Goal: Task Accomplishment & Management: Manage account settings

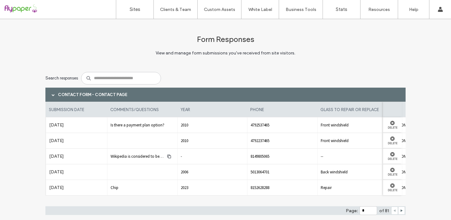
click at [401, 213] on div at bounding box center [401, 211] width 7 height 8
click at [401, 210] on use at bounding box center [402, 211] width 2 height 3
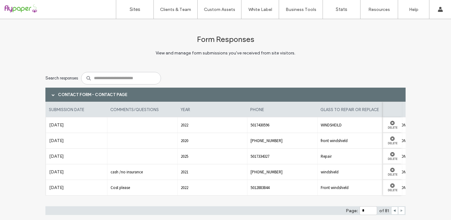
click at [401, 210] on use at bounding box center [402, 211] width 2 height 3
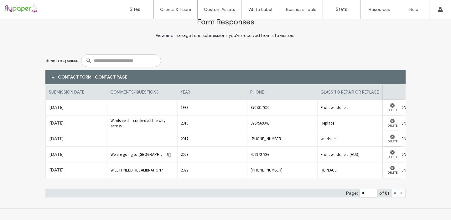
scroll to position [19, 0]
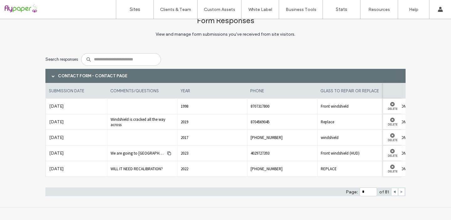
click at [401, 193] on use at bounding box center [402, 192] width 2 height 3
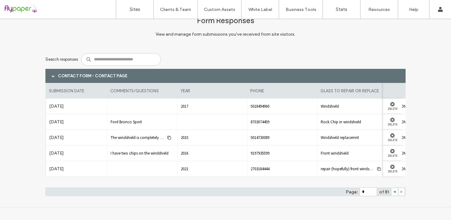
click at [400, 191] on icon at bounding box center [401, 191] width 3 height 3
type input "*"
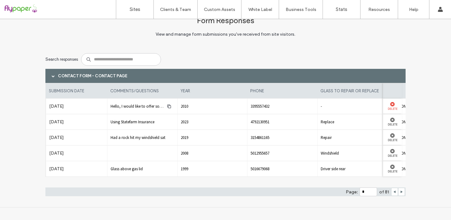
click at [390, 104] on use at bounding box center [392, 104] width 4 height 4
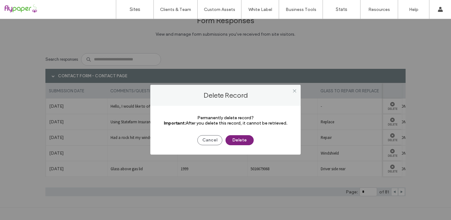
click at [234, 139] on button "Delete" at bounding box center [239, 140] width 28 height 10
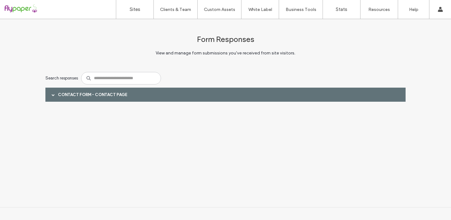
click at [53, 94] on span at bounding box center [53, 94] width 3 height 3
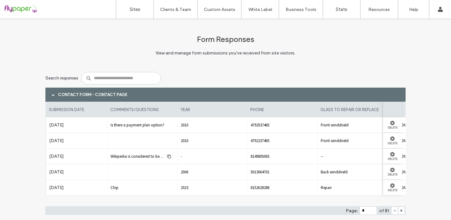
scroll to position [19, 0]
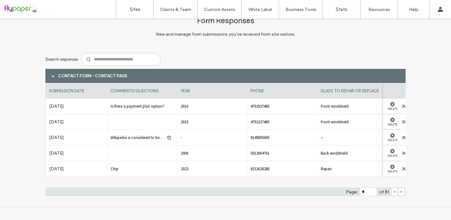
click at [400, 193] on icon at bounding box center [401, 191] width 3 height 3
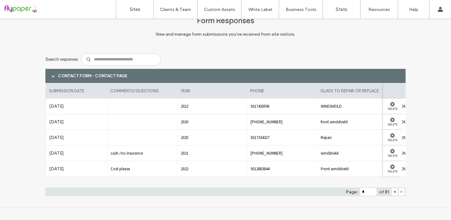
click at [400, 193] on icon at bounding box center [401, 191] width 3 height 3
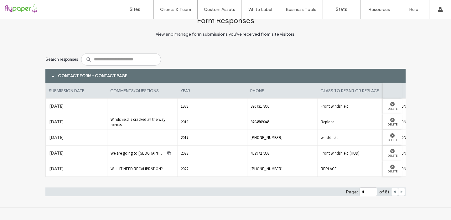
click at [400, 193] on icon at bounding box center [401, 191] width 3 height 3
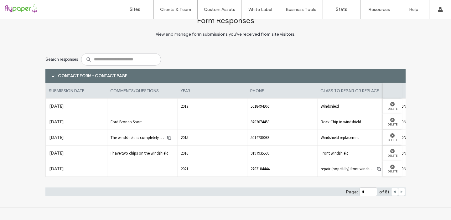
click at [401, 192] on icon at bounding box center [401, 191] width 3 height 3
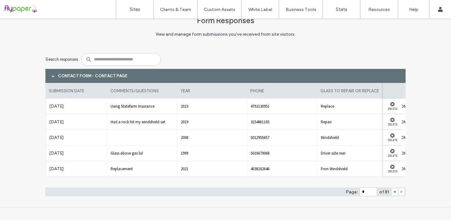
click at [401, 192] on use at bounding box center [402, 192] width 2 height 3
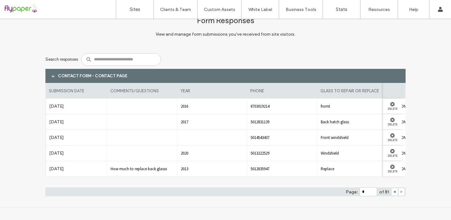
click at [400, 191] on icon at bounding box center [401, 191] width 3 height 3
type input "*"
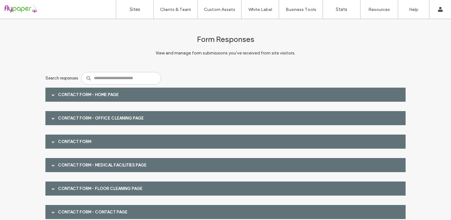
click at [52, 94] on span at bounding box center [53, 94] width 3 height 3
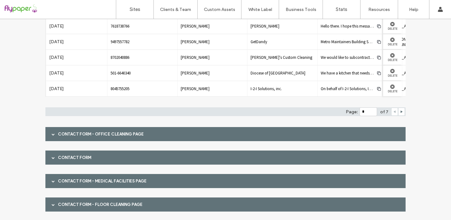
scroll to position [108, 0]
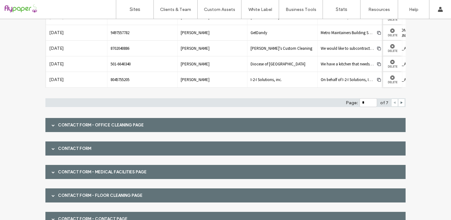
click at [52, 127] on span at bounding box center [53, 125] width 3 height 11
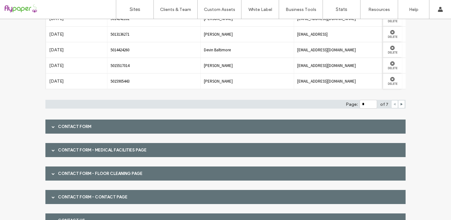
scroll to position [247, 0]
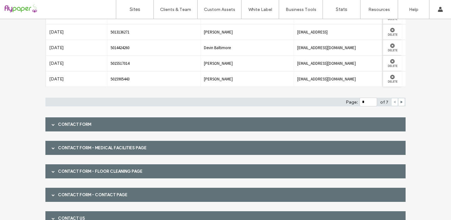
click at [52, 124] on span at bounding box center [53, 124] width 3 height 3
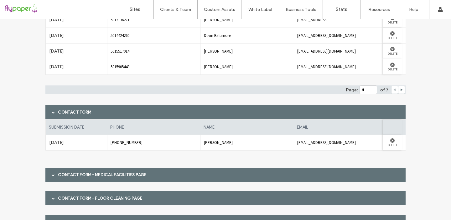
scroll to position [264, 0]
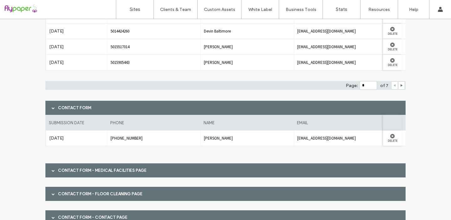
click at [49, 172] on div at bounding box center [53, 170] width 9 height 11
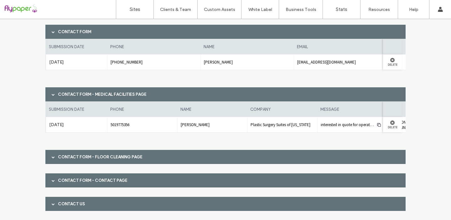
scroll to position [340, 0]
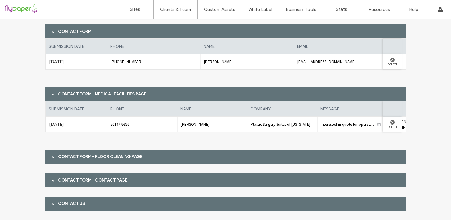
click at [52, 154] on span at bounding box center [53, 156] width 3 height 11
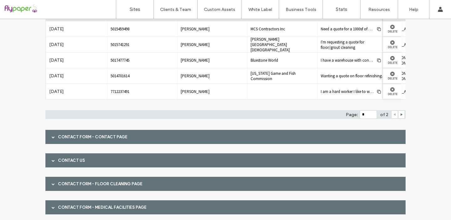
scroll to position [506, 0]
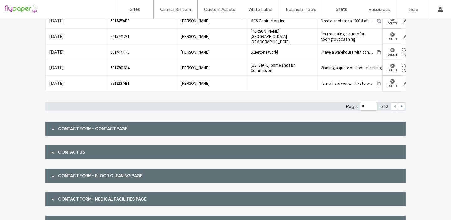
click at [52, 127] on span at bounding box center [53, 128] width 3 height 3
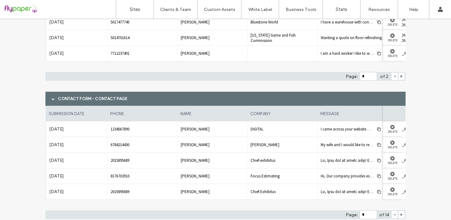
scroll to position [537, 0]
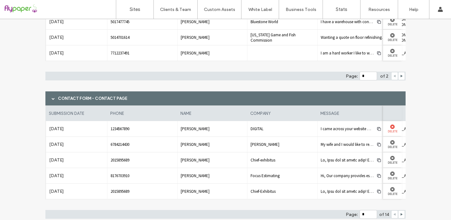
click at [390, 126] on use at bounding box center [392, 127] width 4 height 4
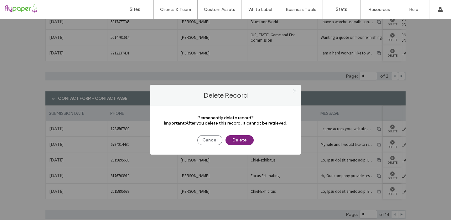
click at [243, 141] on button "Delete" at bounding box center [239, 140] width 28 height 10
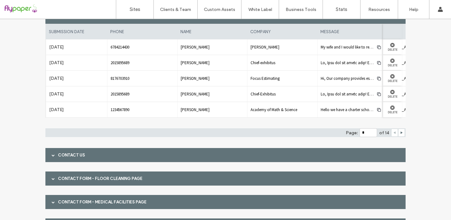
scroll to position [677, 0]
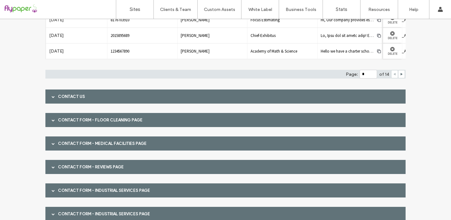
click at [52, 95] on span at bounding box center [53, 96] width 3 height 3
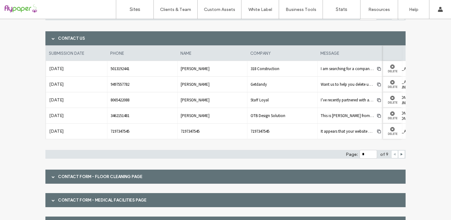
scroll to position [741, 0]
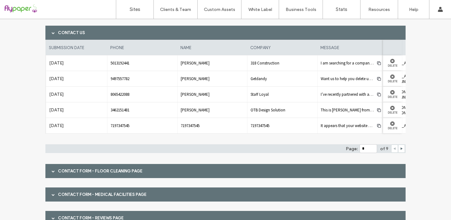
click at [52, 172] on span at bounding box center [53, 171] width 3 height 3
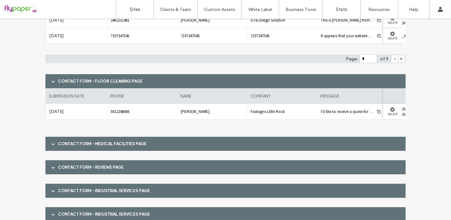
scroll to position [838, 0]
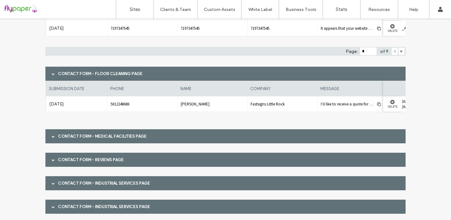
click at [49, 139] on div at bounding box center [53, 136] width 9 height 11
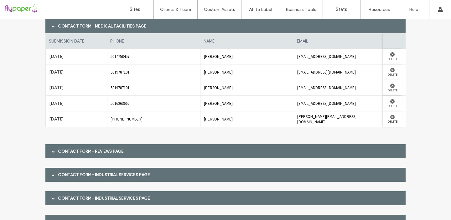
scroll to position [949, 0]
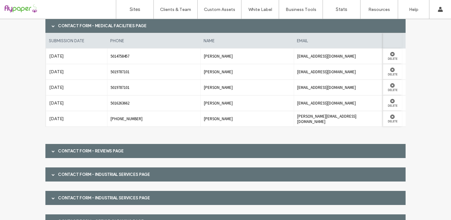
click at [49, 149] on div at bounding box center [53, 151] width 9 height 11
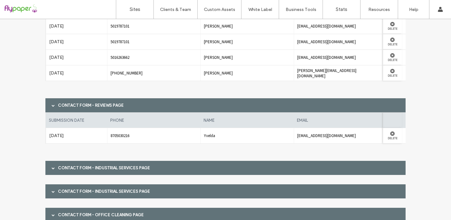
scroll to position [1008, 0]
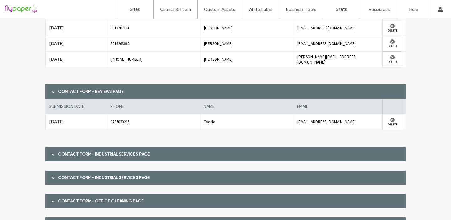
click at [49, 155] on div at bounding box center [53, 154] width 9 height 11
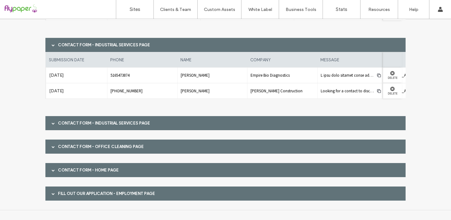
scroll to position [1119, 0]
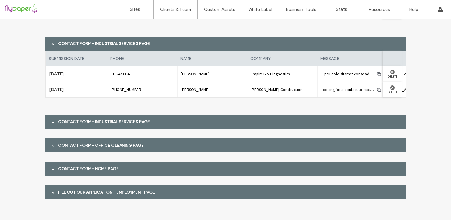
click at [52, 121] on span at bounding box center [53, 122] width 3 height 3
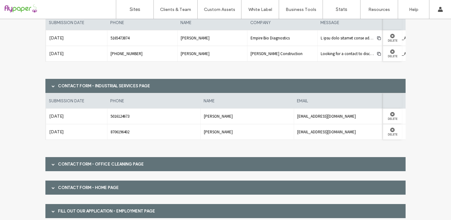
scroll to position [1157, 0]
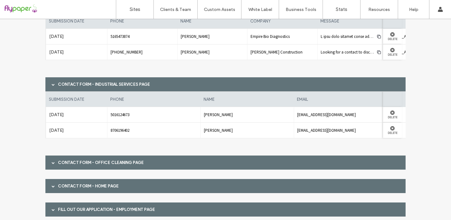
click at [52, 159] on span at bounding box center [53, 162] width 3 height 11
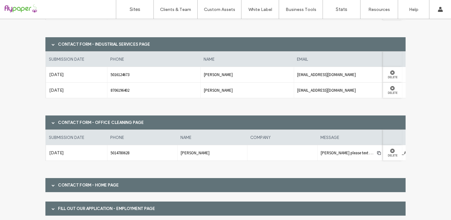
scroll to position [1204, 0]
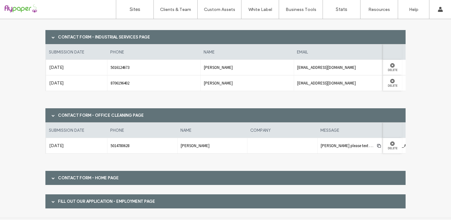
click at [49, 175] on div at bounding box center [53, 178] width 9 height 11
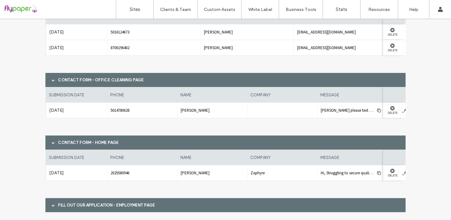
scroll to position [1254, 0]
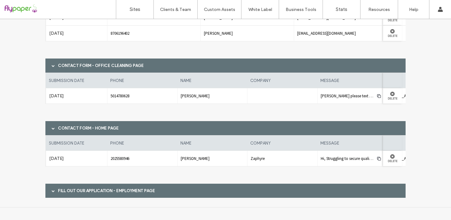
click at [49, 188] on div at bounding box center [53, 190] width 9 height 11
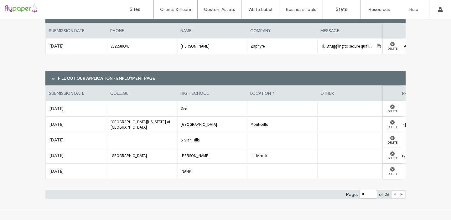
scroll to position [1369, 0]
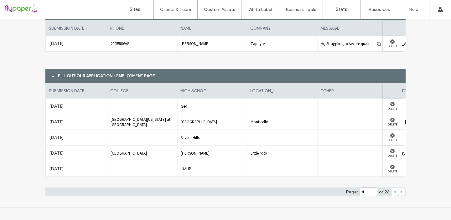
click at [400, 193] on icon at bounding box center [401, 191] width 3 height 3
type input "*"
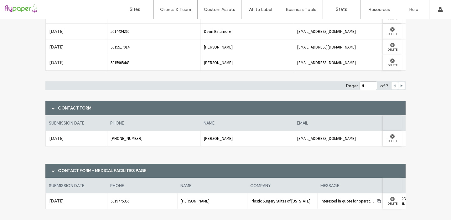
scroll to position [0, 0]
